Goal: Task Accomplishment & Management: Use online tool/utility

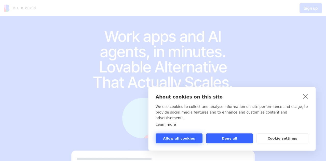
click at [188, 138] on button "Allow all cookies" at bounding box center [178, 138] width 47 height 10
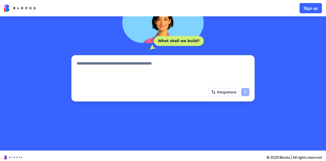
scroll to position [102, 0]
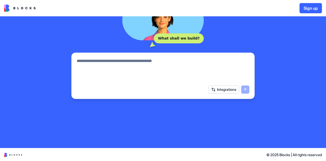
click at [309, 8] on button "Sign up" at bounding box center [310, 8] width 22 height 10
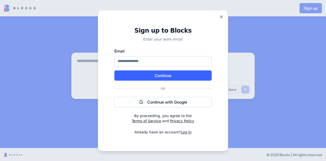
click at [166, 104] on button "Continue with Google" at bounding box center [162, 102] width 97 height 10
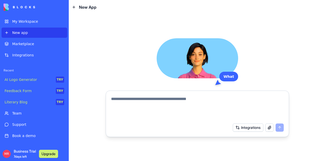
drag, startPoint x: 0, startPoint y: 0, endPoint x: 144, endPoint y: 98, distance: 174.5
click at [144, 98] on textarea at bounding box center [197, 108] width 173 height 24
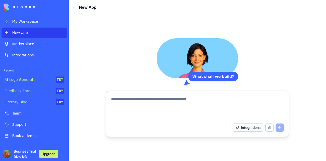
click at [146, 102] on textarea at bounding box center [197, 108] width 173 height 24
click at [140, 109] on textarea at bounding box center [197, 108] width 173 height 24
paste textarea "**********"
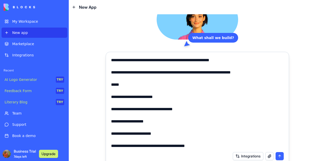
scroll to position [10, 0]
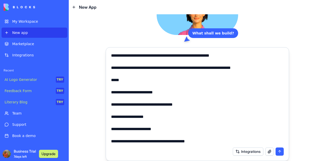
click at [207, 142] on textarea at bounding box center [197, 98] width 173 height 92
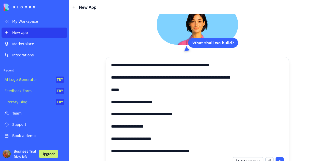
scroll to position [469, 0]
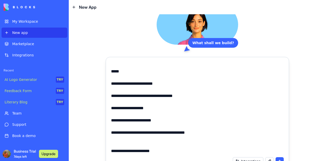
type textarea "**********"
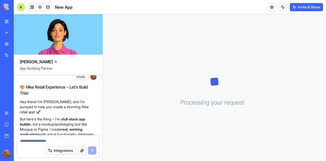
scroll to position [331, 0]
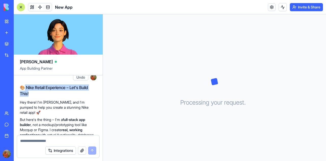
drag, startPoint x: 25, startPoint y: 101, endPoint x: 29, endPoint y: 110, distance: 10.0
click at [29, 96] on h2 "🎨 Nike Retail Experience – Let's Build This!" at bounding box center [58, 90] width 77 height 12
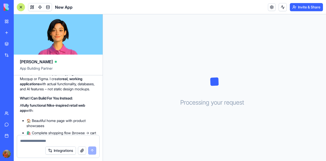
scroll to position [356, 0]
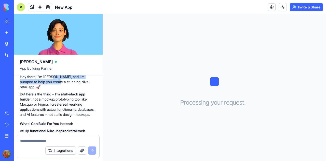
drag, startPoint x: 51, startPoint y: 91, endPoint x: 50, endPoint y: 99, distance: 7.7
click at [50, 89] on p "Hey there! I'm [PERSON_NAME], and I'm pumped to help you create a stunning Nike…" at bounding box center [58, 81] width 77 height 15
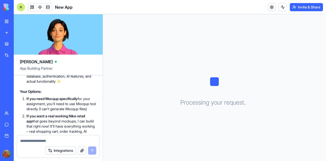
scroll to position [583, 0]
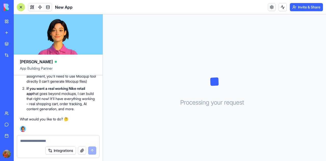
drag, startPoint x: 19, startPoint y: 118, endPoint x: 22, endPoint y: 116, distance: 3.5
click at [42, 140] on textarea at bounding box center [58, 140] width 76 height 5
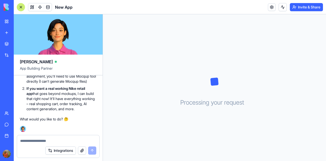
click at [24, 141] on textarea at bounding box center [58, 140] width 76 height 5
type textarea "**********"
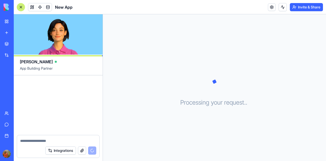
scroll to position [744, 0]
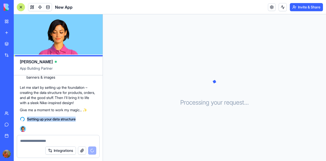
drag, startPoint x: 26, startPoint y: 121, endPoint x: 95, endPoint y: 123, distance: 69.5
click at [95, 123] on div "Setting up your data structure" at bounding box center [58, 118] width 77 height 9
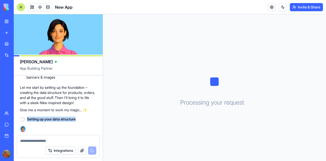
click at [86, 124] on div "Setting up your data structure 10:10" at bounding box center [58, 122] width 77 height 17
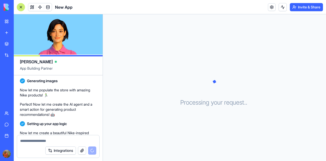
scroll to position [737, 0]
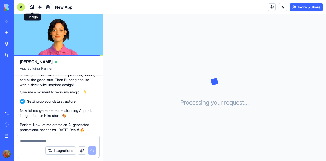
click at [31, 6] on span at bounding box center [32, 7] width 14 height 14
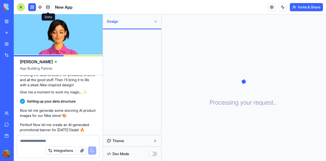
click at [148, 136] on div "Theme" at bounding box center [132, 140] width 58 height 11
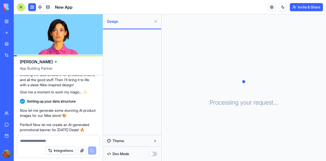
click at [147, 141] on button "Theme" at bounding box center [131, 140] width 55 height 8
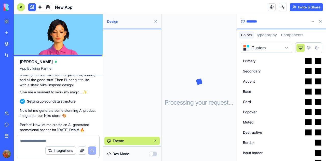
click at [134, 64] on div at bounding box center [132, 81] width 58 height 105
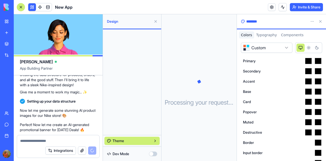
click at [158, 23] on button at bounding box center [155, 21] width 8 height 8
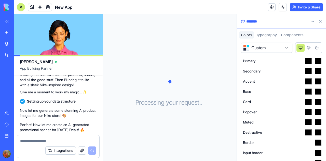
click at [321, 20] on button at bounding box center [320, 21] width 8 height 8
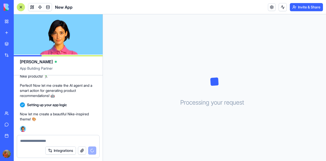
scroll to position [839, 0]
click at [32, 142] on textarea at bounding box center [58, 140] width 76 height 5
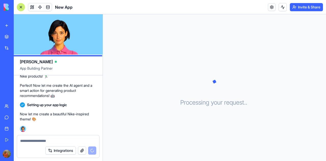
scroll to position [0, 0]
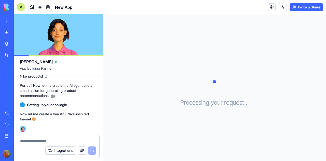
click at [133, 39] on div "Processing your request . . ." at bounding box center [214, 87] width 223 height 146
